Goal: Information Seeking & Learning: Find specific fact

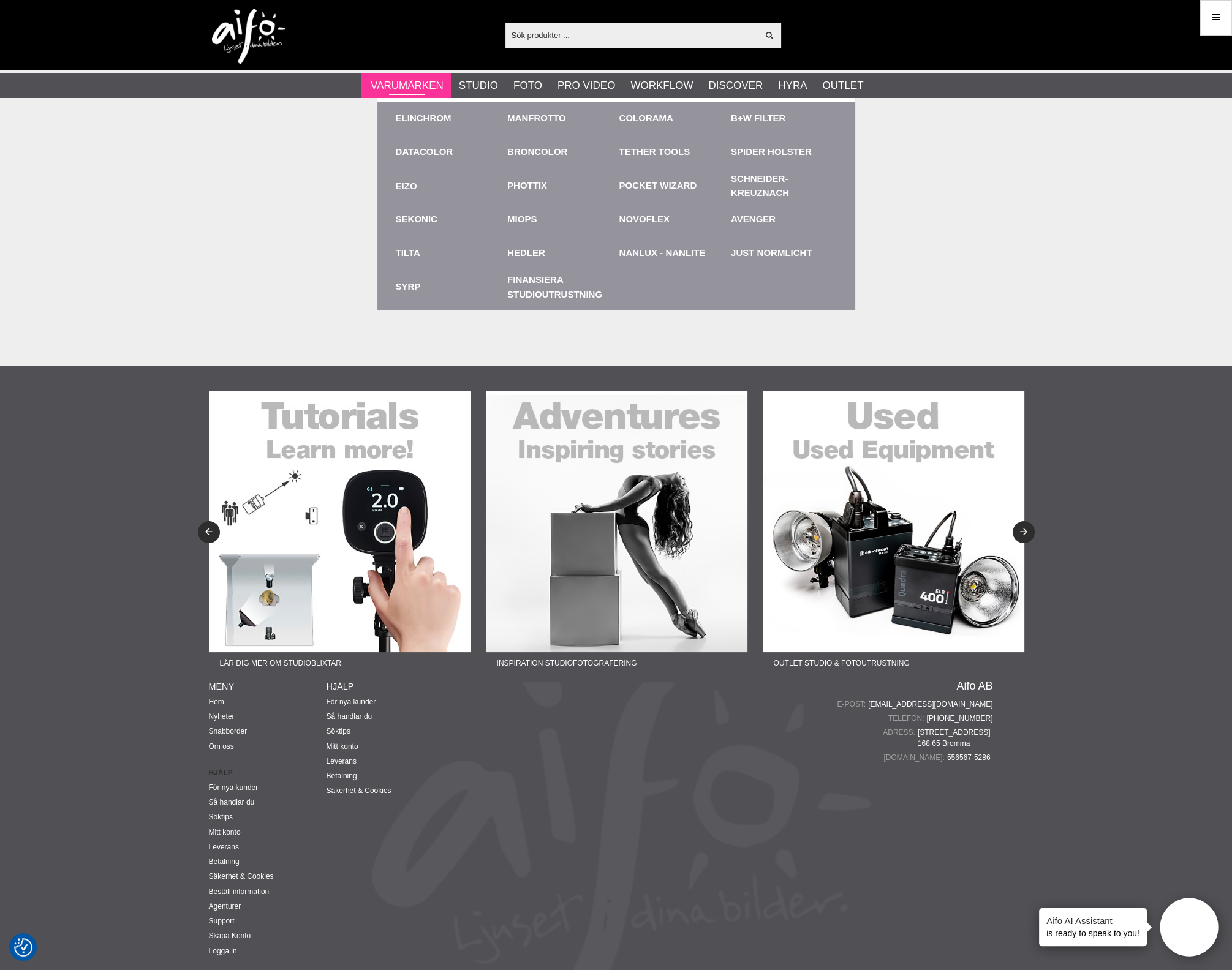
click at [430, 90] on link "Varumärken" at bounding box center [407, 86] width 73 height 16
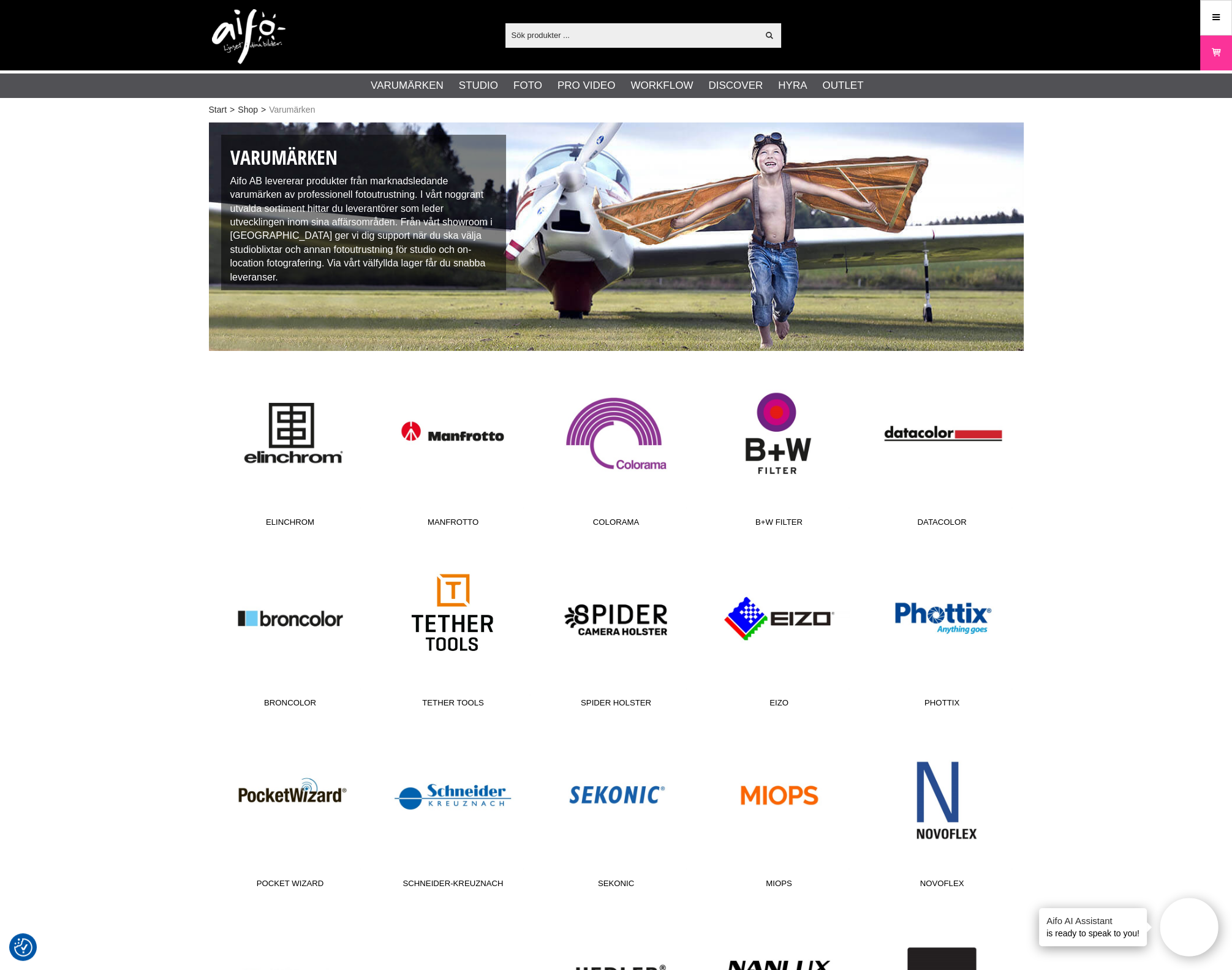
click at [466, 612] on link "Tether Tools" at bounding box center [453, 631] width 163 height 165
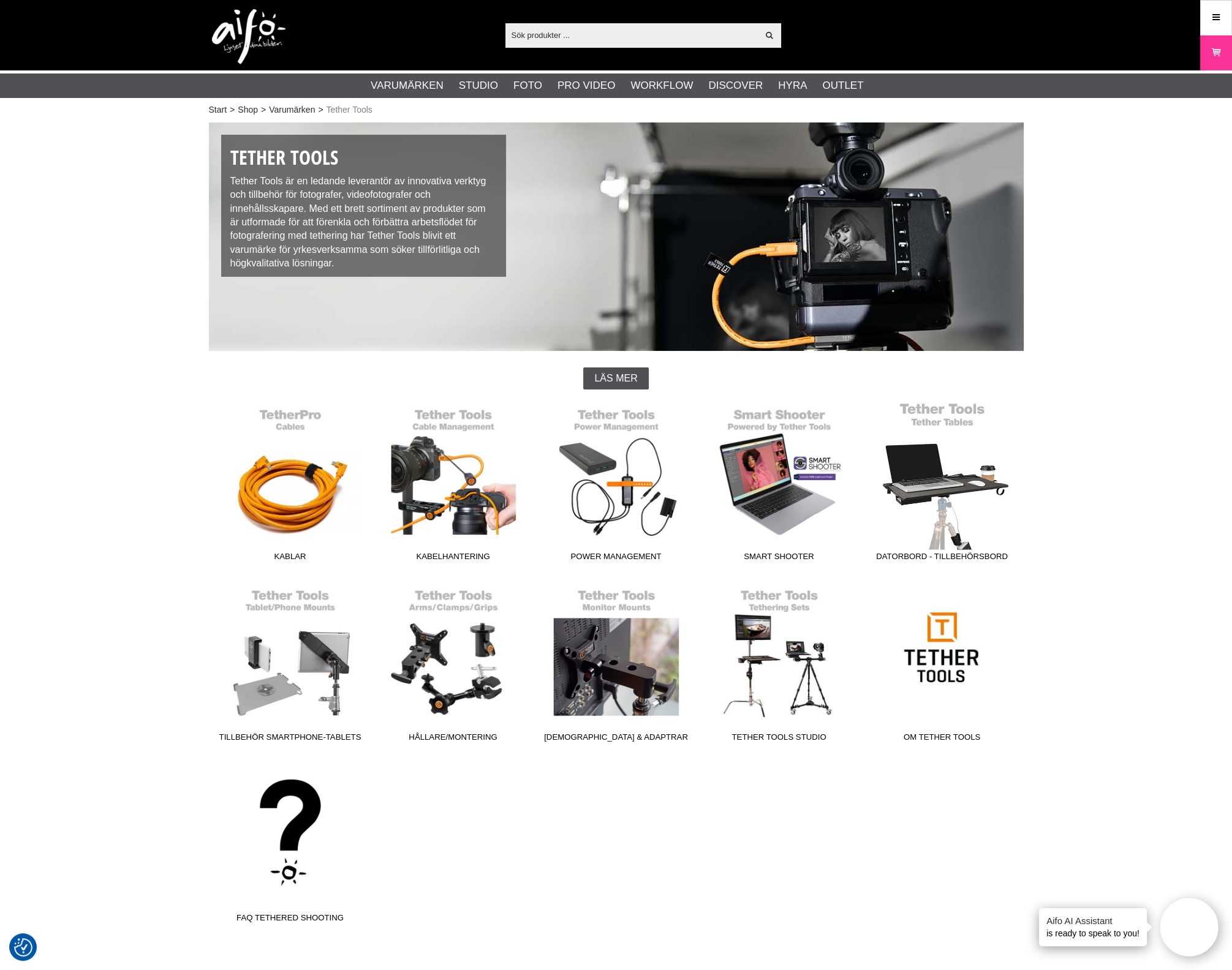
click at [927, 493] on link "Datorbord - Tillbehörsbord" at bounding box center [942, 484] width 163 height 165
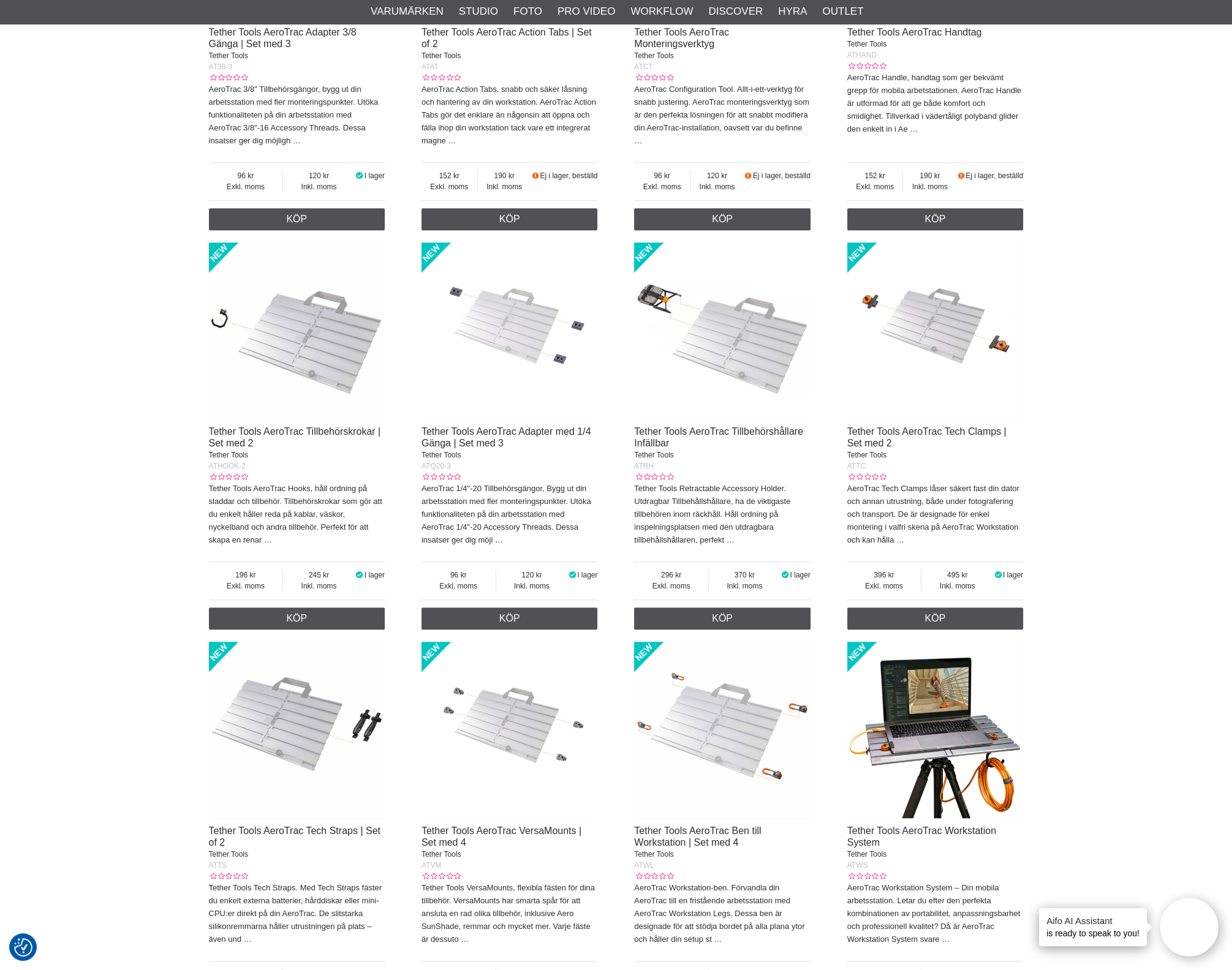
scroll to position [1071, 0]
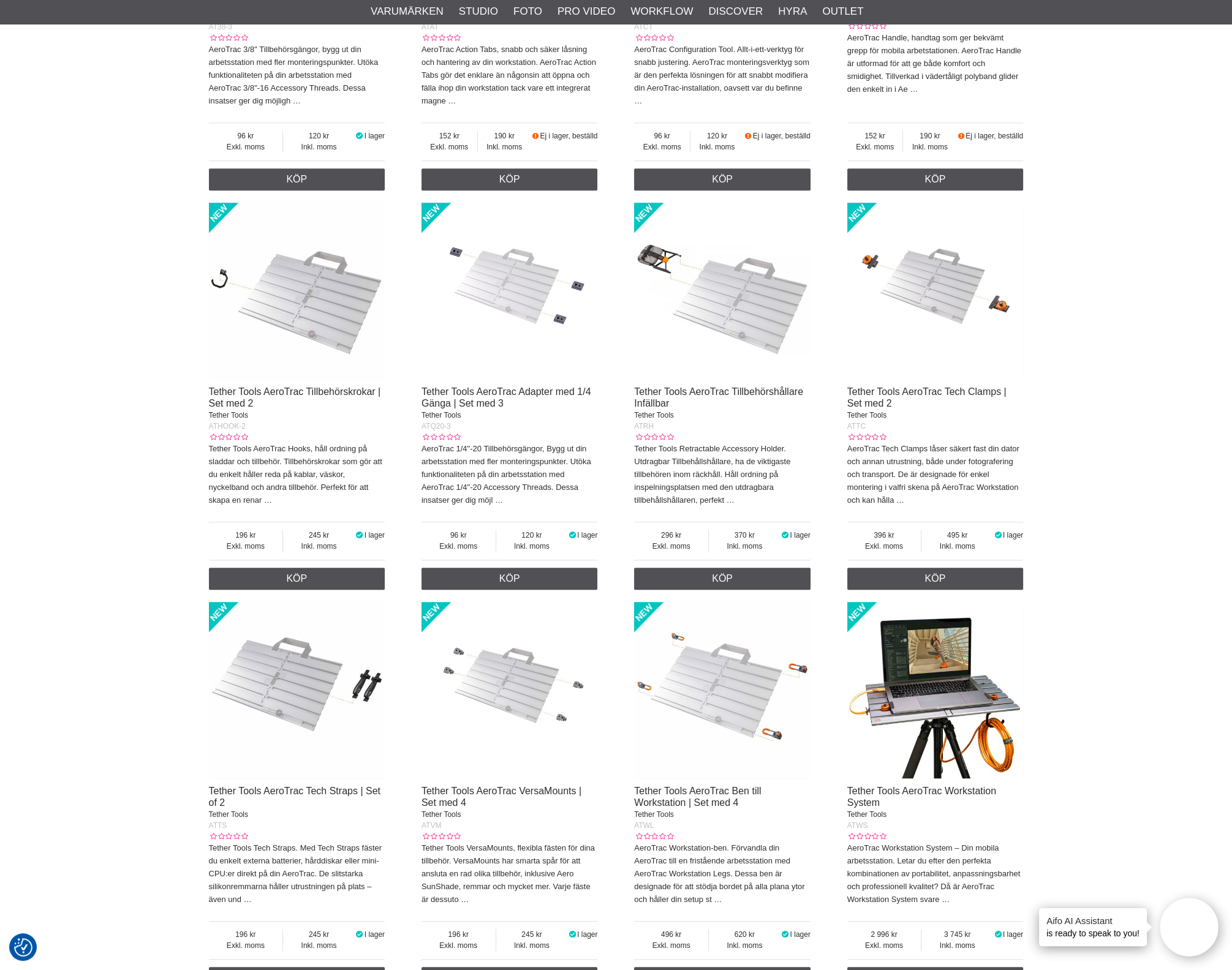
click at [289, 725] on img at bounding box center [297, 690] width 177 height 177
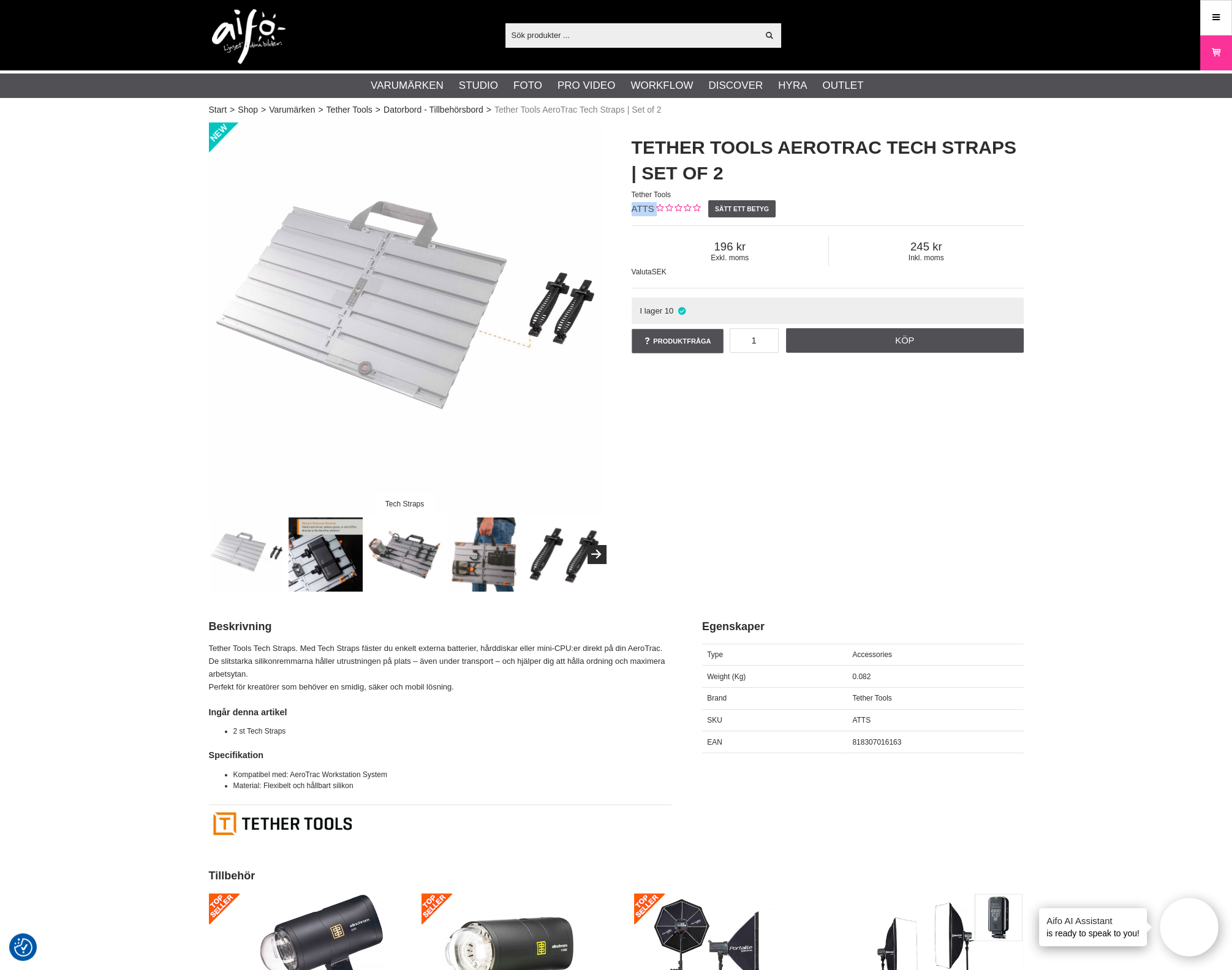
drag, startPoint x: 651, startPoint y: 210, endPoint x: 624, endPoint y: 207, distance: 27.2
click at [624, 207] on div "Tether Tools AeroTrac Tech Straps | Set of 2 Tether Tools ATTS Sätt ett betyg E…" at bounding box center [828, 245] width 423 height 246
copy div "ATTS"
